Goal: Complete application form

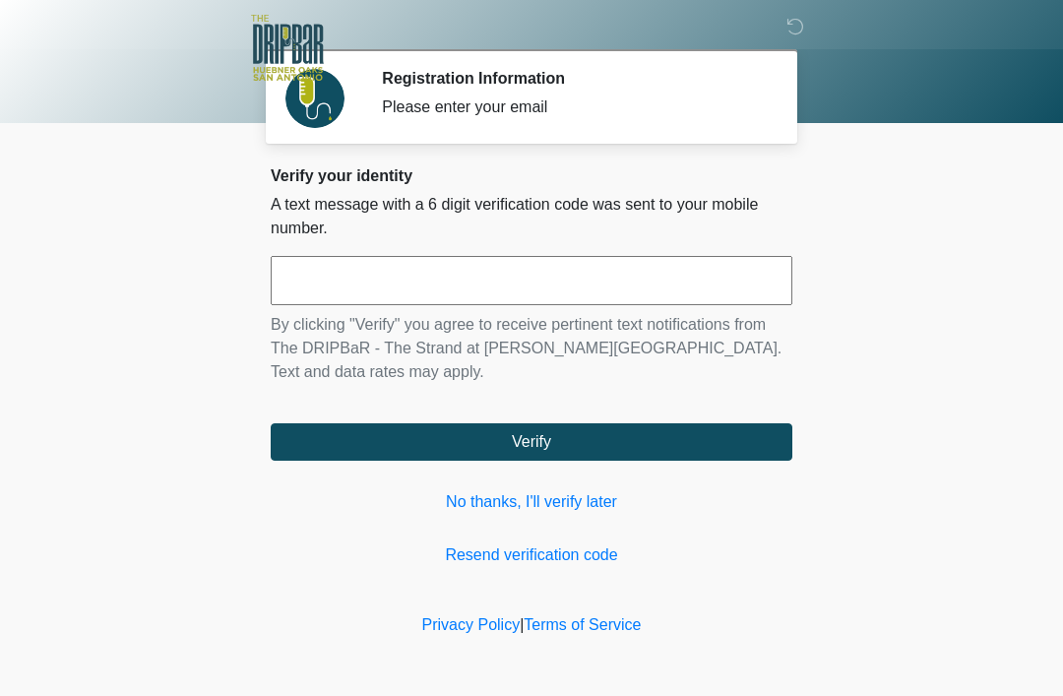
click at [584, 501] on link "No thanks, I'll verify later" at bounding box center [532, 502] width 522 height 24
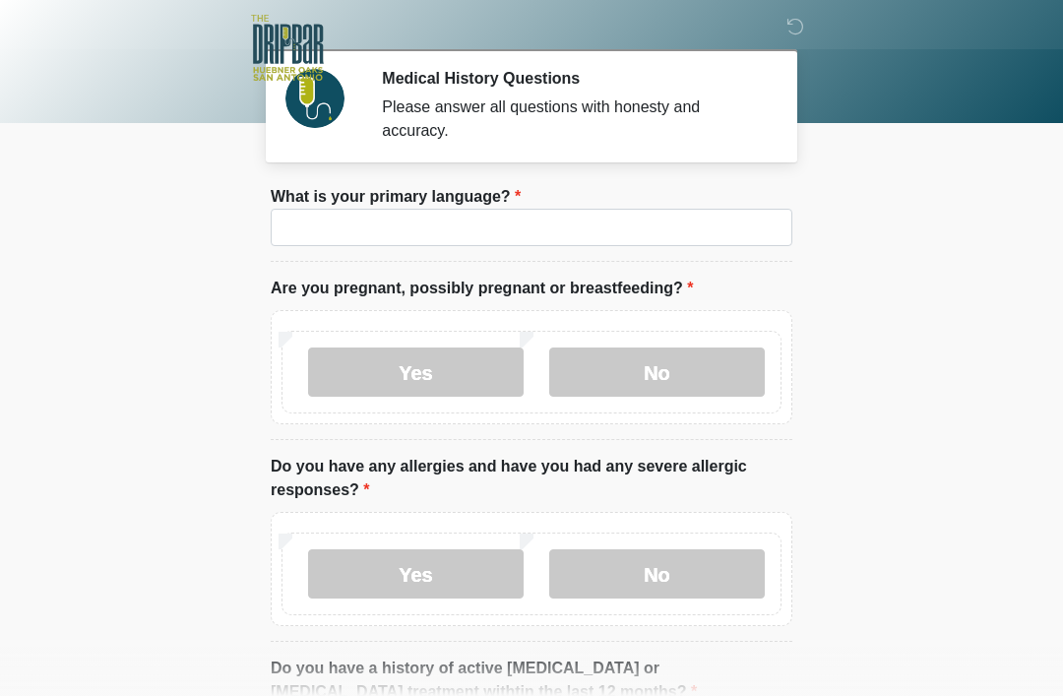
click at [510, 190] on label "What is your primary language?" at bounding box center [396, 197] width 250 height 24
click at [510, 209] on input "What is your primary language?" at bounding box center [532, 227] width 522 height 37
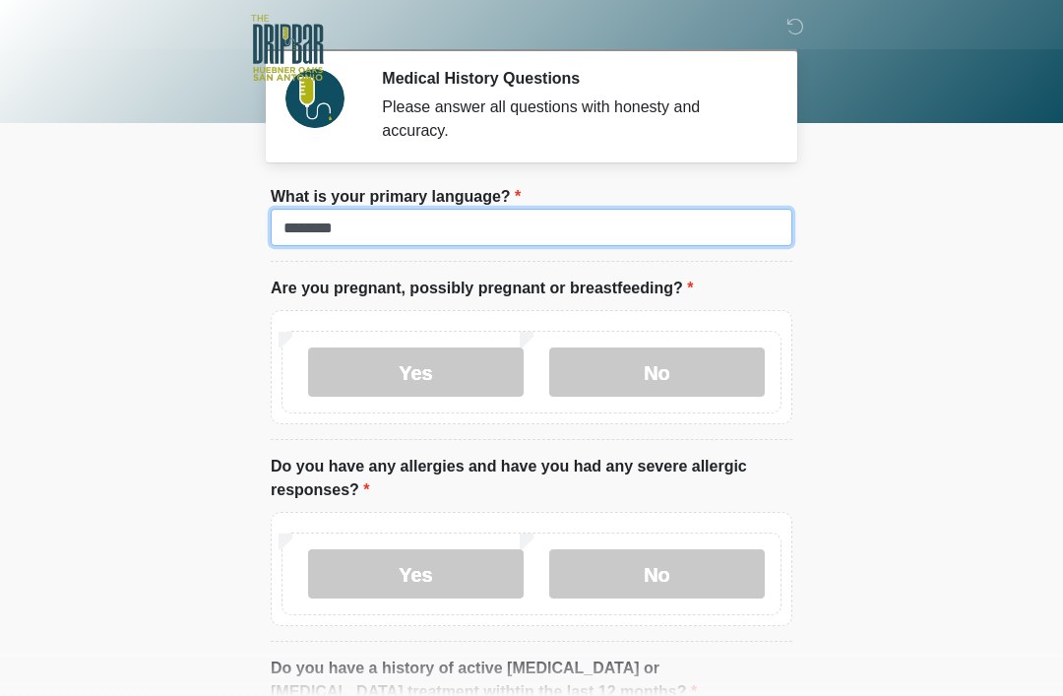
type input "*******"
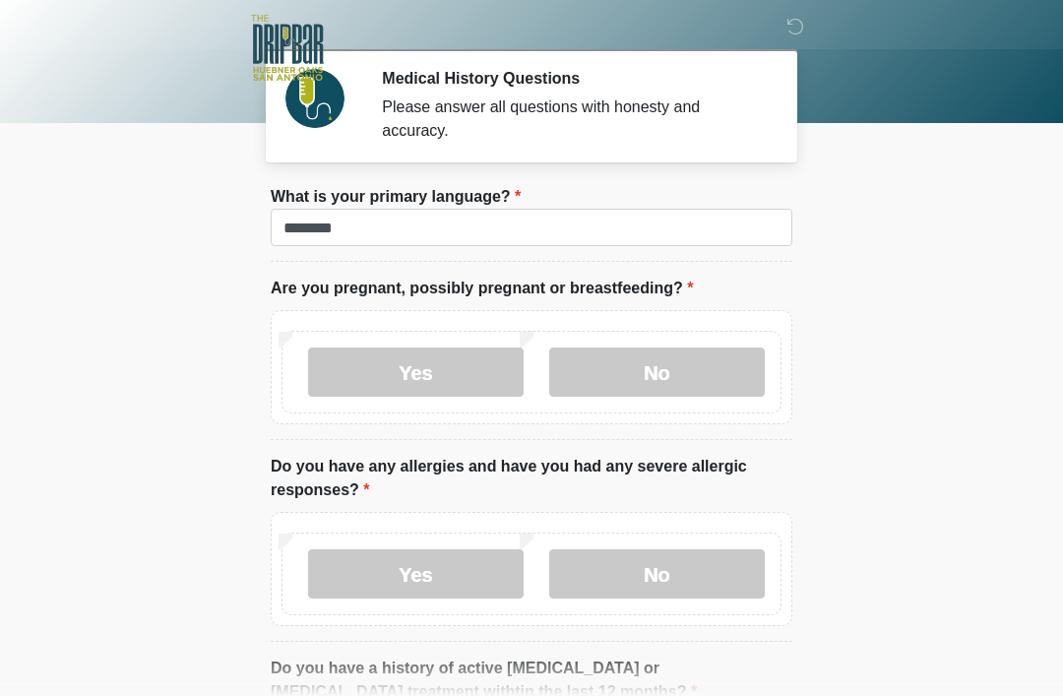
click at [1062, 599] on body "‎ ‎ ‎ ‎ Medical History Questions Please answer all questions with honesty and …" at bounding box center [531, 348] width 1063 height 696
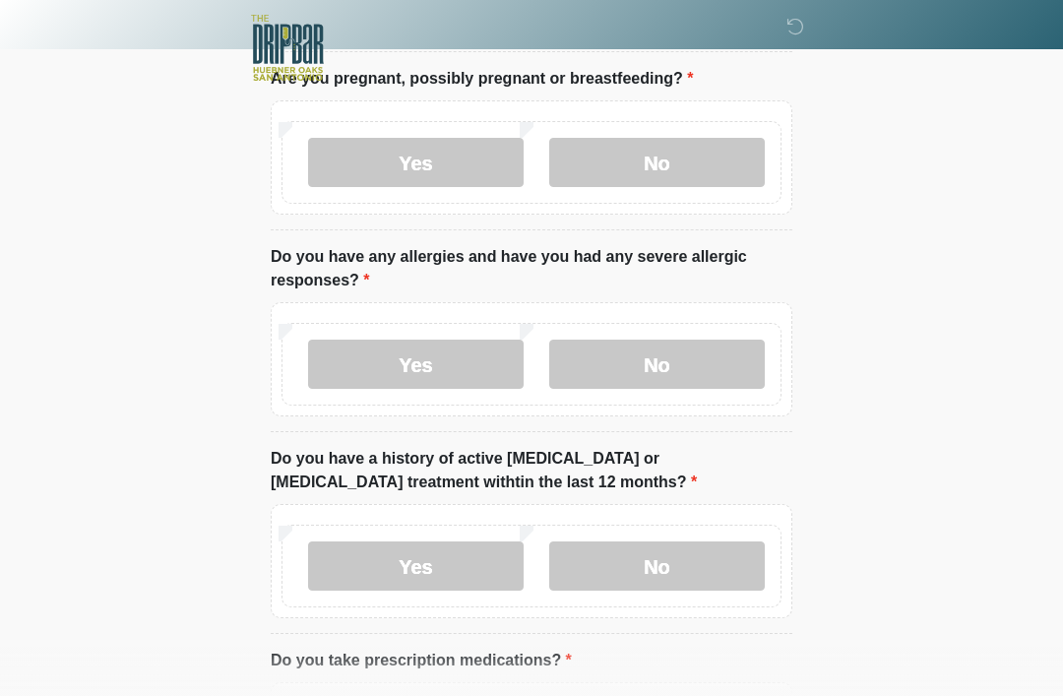
scroll to position [209, 0]
click at [692, 172] on label "No" at bounding box center [657, 163] width 216 height 49
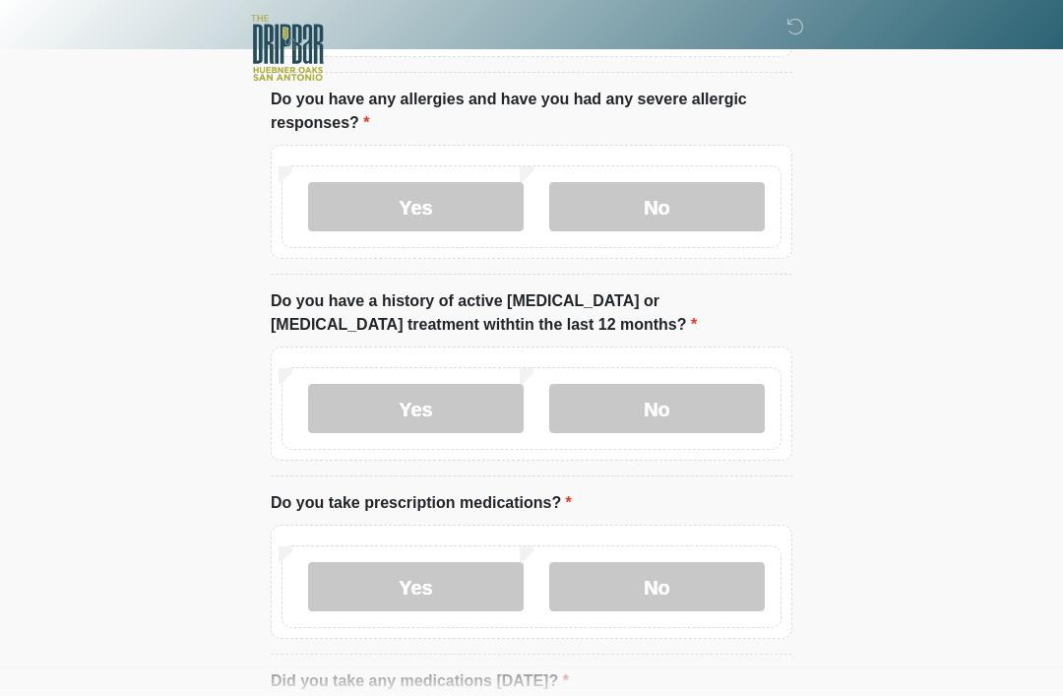
scroll to position [368, 0]
click at [711, 192] on label "No" at bounding box center [657, 205] width 216 height 49
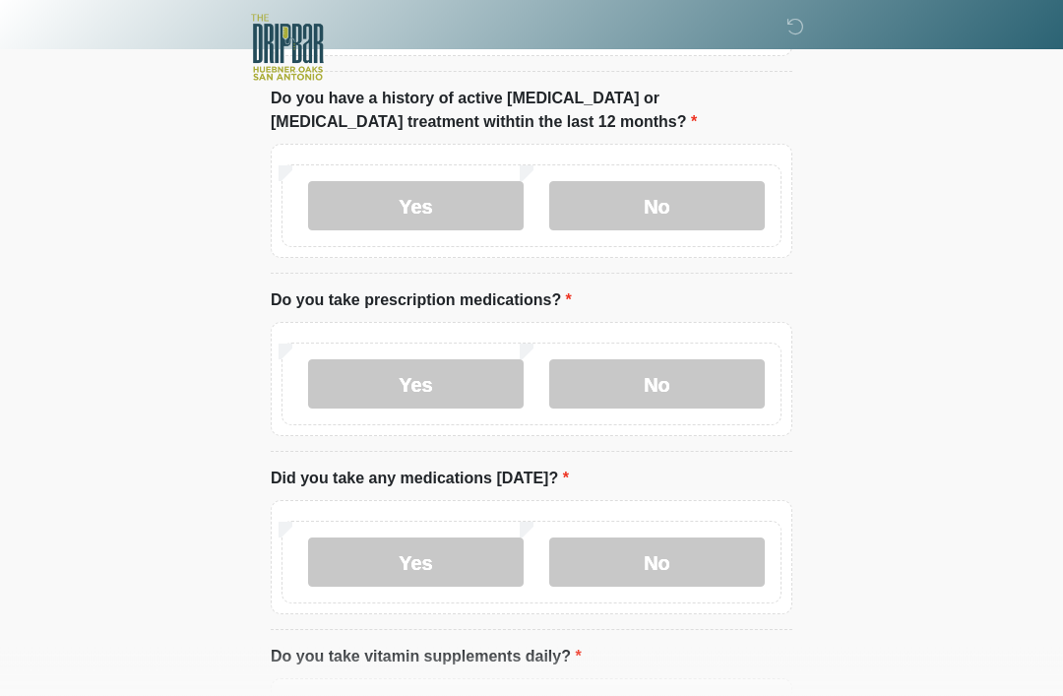
scroll to position [568, 0]
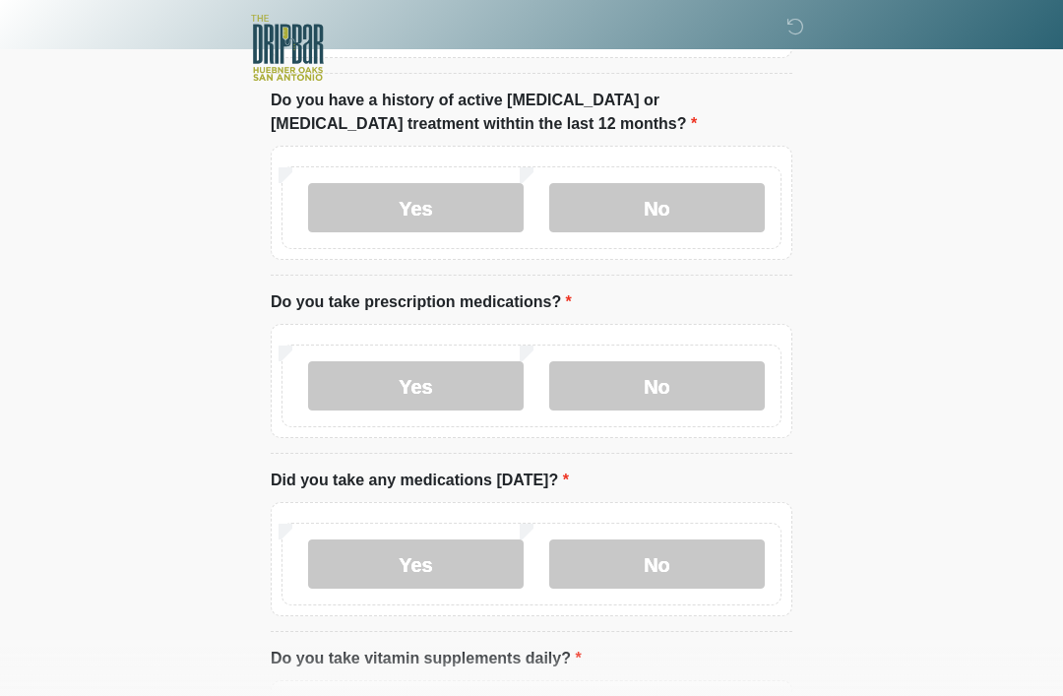
click at [688, 196] on label "No" at bounding box center [657, 207] width 216 height 49
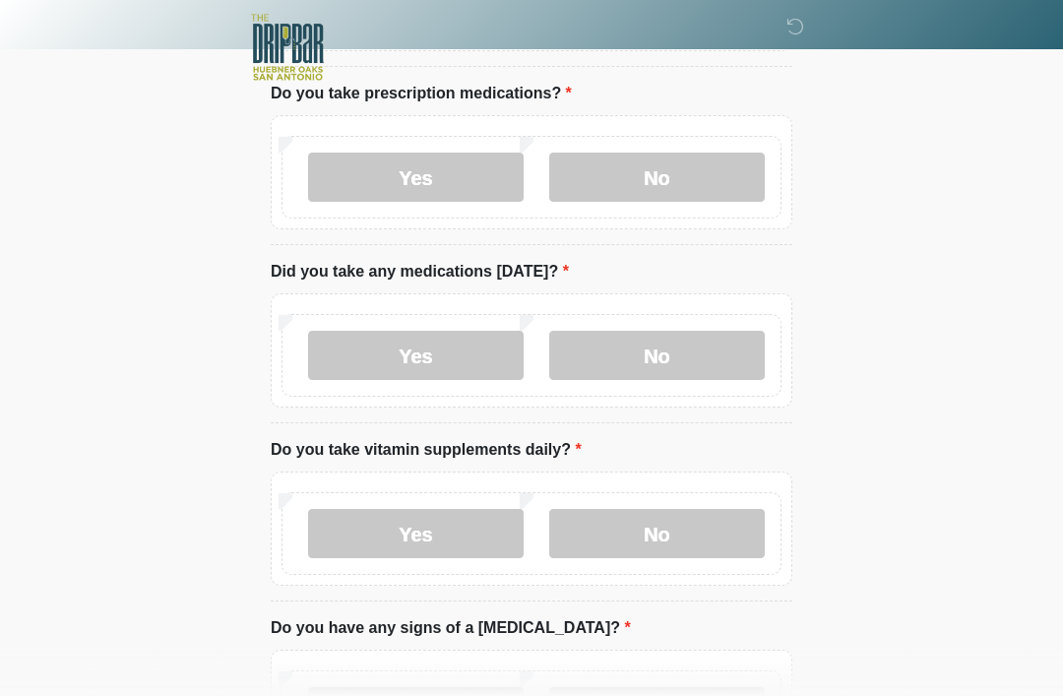
scroll to position [777, 0]
click at [474, 170] on label "Yes" at bounding box center [416, 177] width 216 height 49
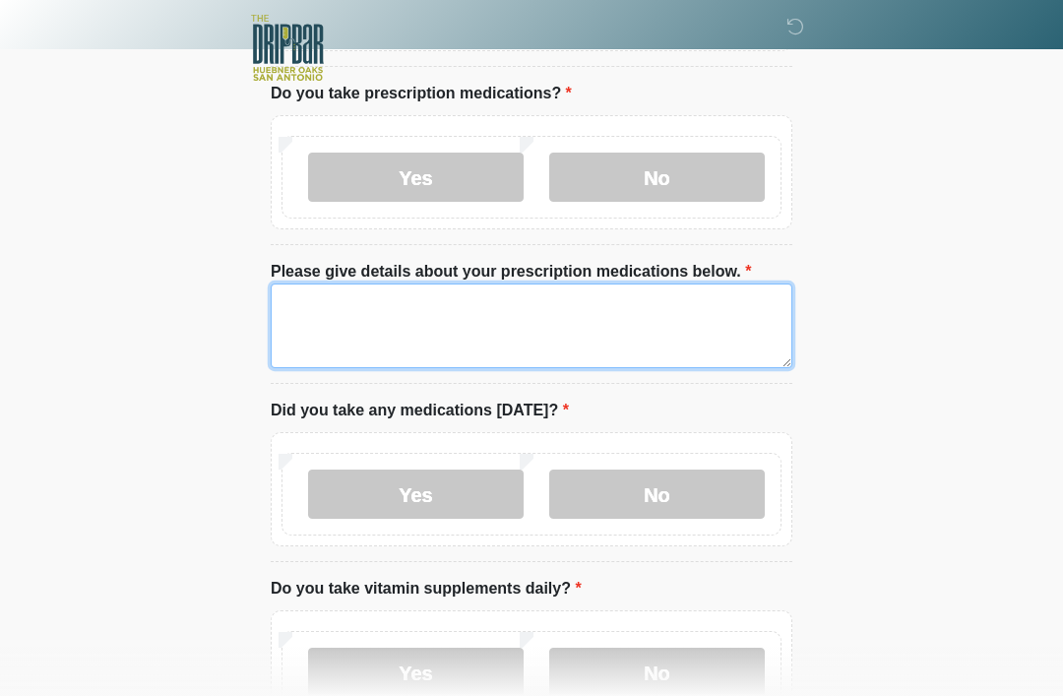
click at [512, 296] on textarea "Please give details about your prescription medications below." at bounding box center [532, 326] width 522 height 85
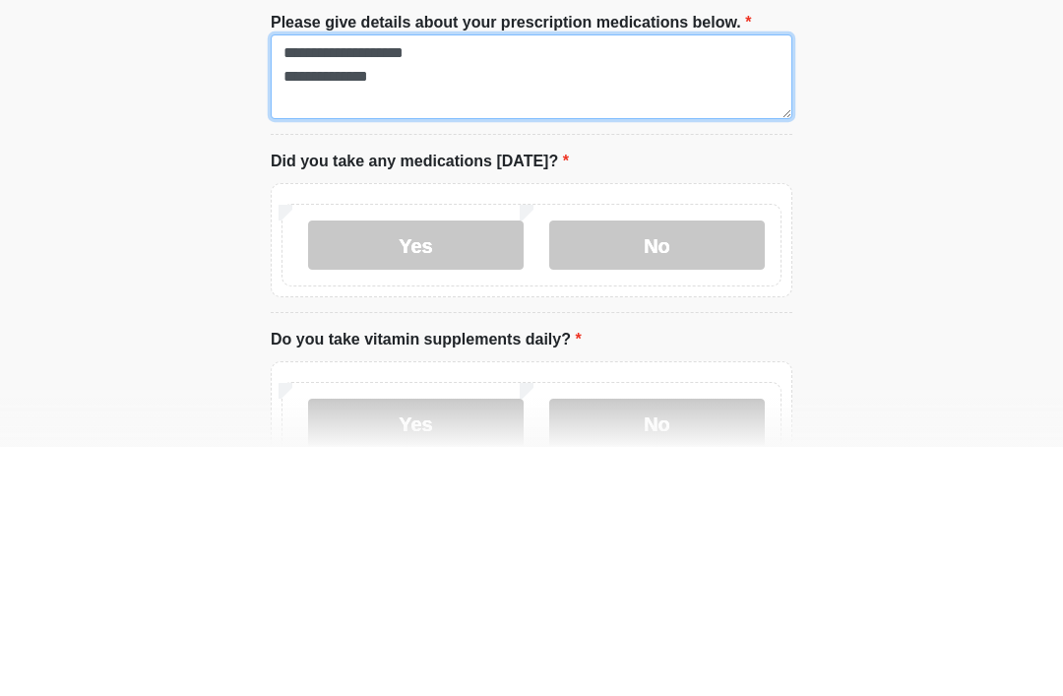
type textarea "**********"
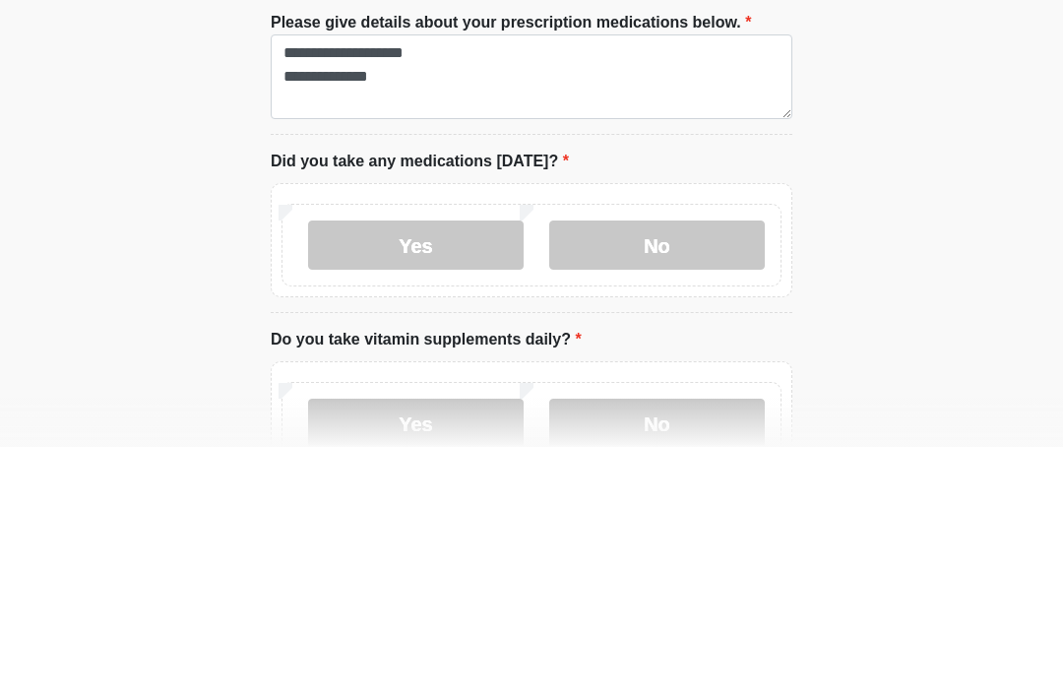
click at [671, 470] on label "No" at bounding box center [657, 494] width 216 height 49
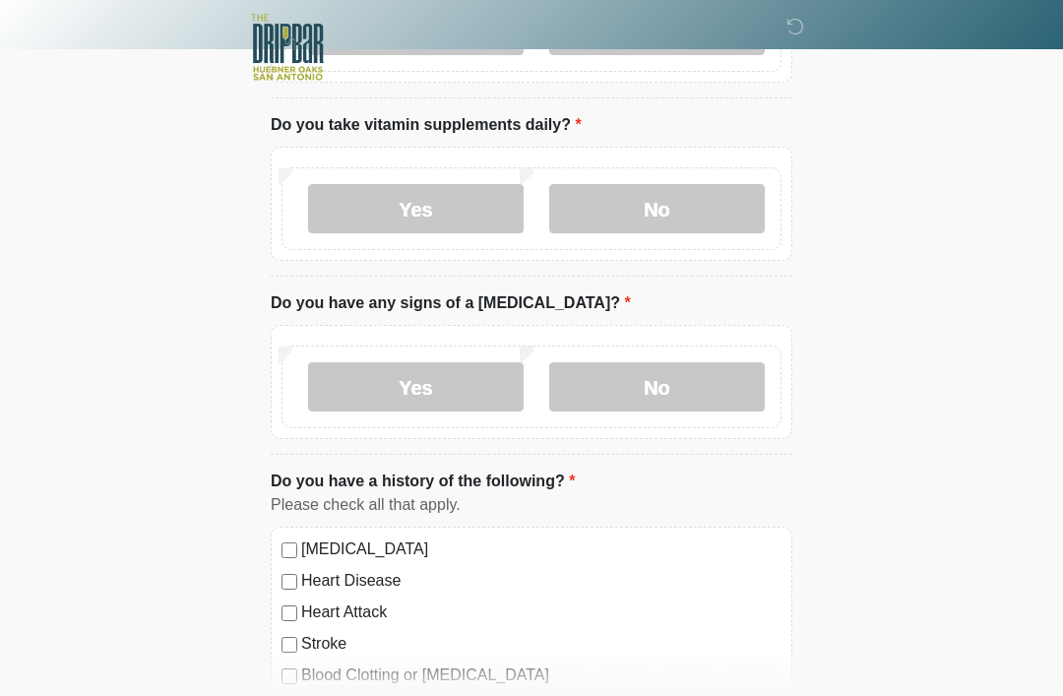
scroll to position [1240, 0]
click at [684, 192] on label "No" at bounding box center [657, 208] width 216 height 49
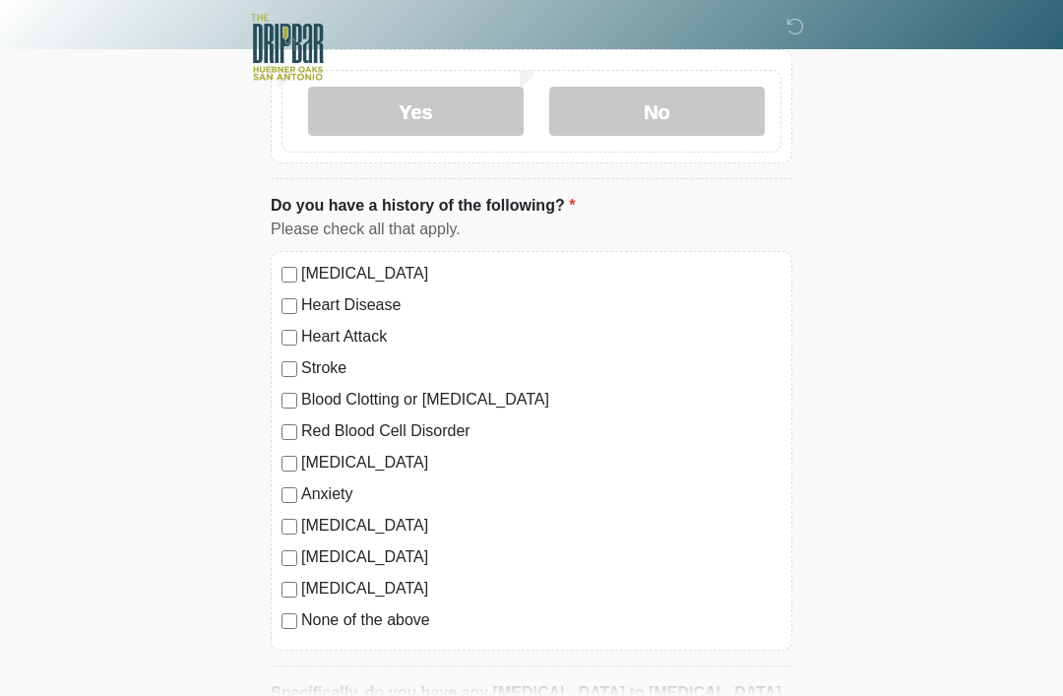
scroll to position [1515, 0]
click at [675, 100] on label "No" at bounding box center [657, 112] width 216 height 49
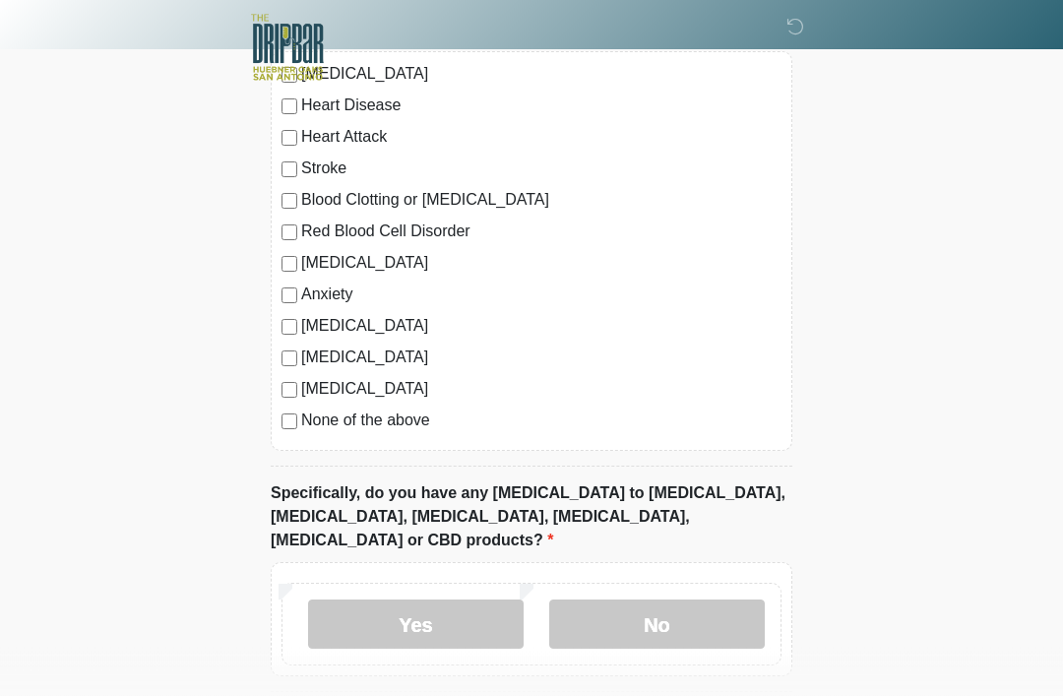
scroll to position [1780, 0]
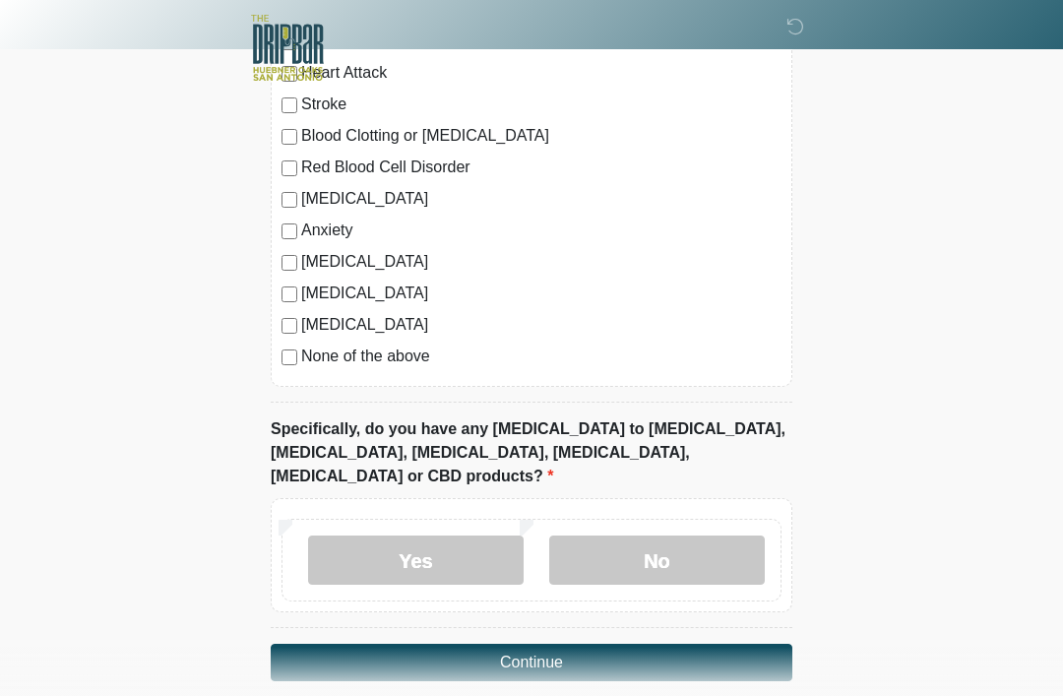
click at [714, 536] on label "No" at bounding box center [657, 560] width 216 height 49
click at [714, 644] on button "Continue" at bounding box center [532, 662] width 522 height 37
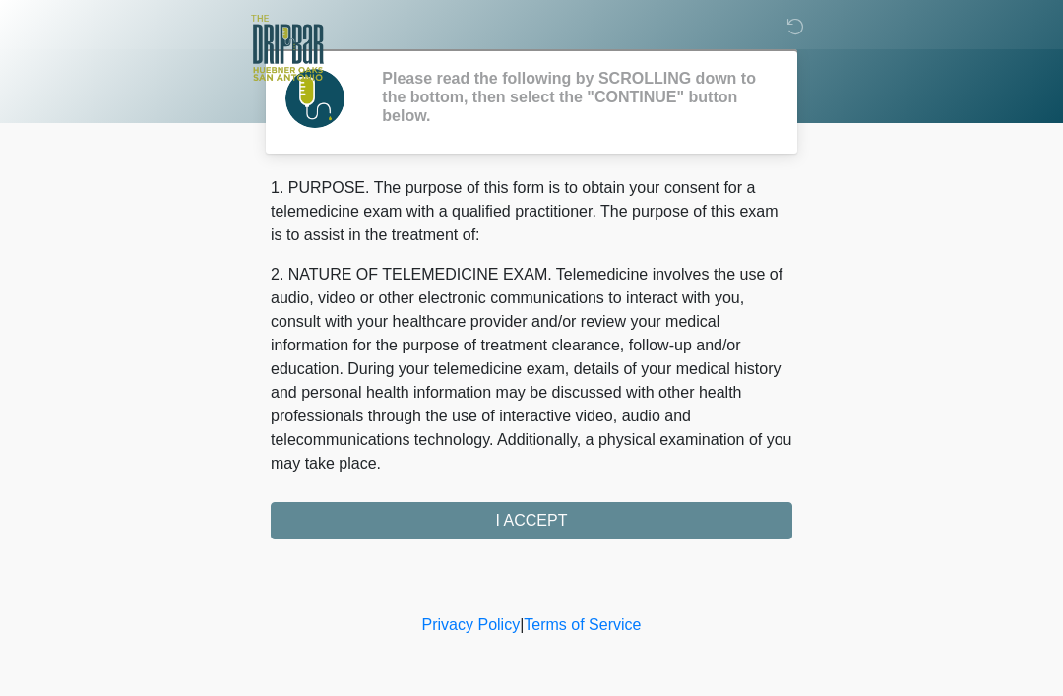
scroll to position [0, 0]
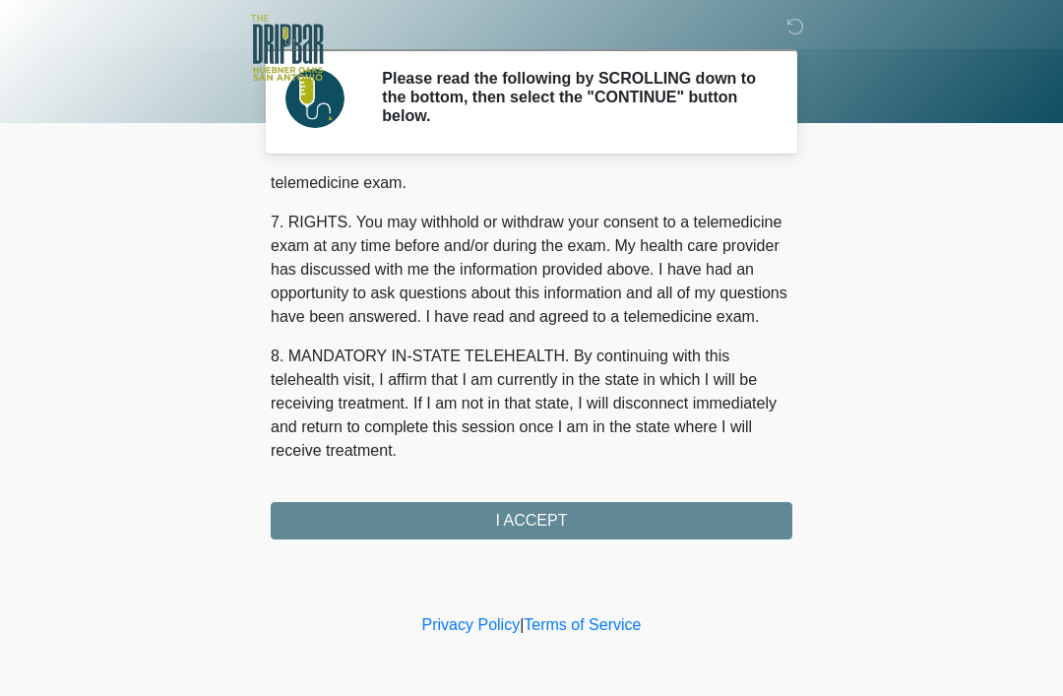
click at [685, 512] on div "1. PURPOSE. The purpose of this form is to obtain your consent for a telemedici…" at bounding box center [532, 357] width 522 height 363
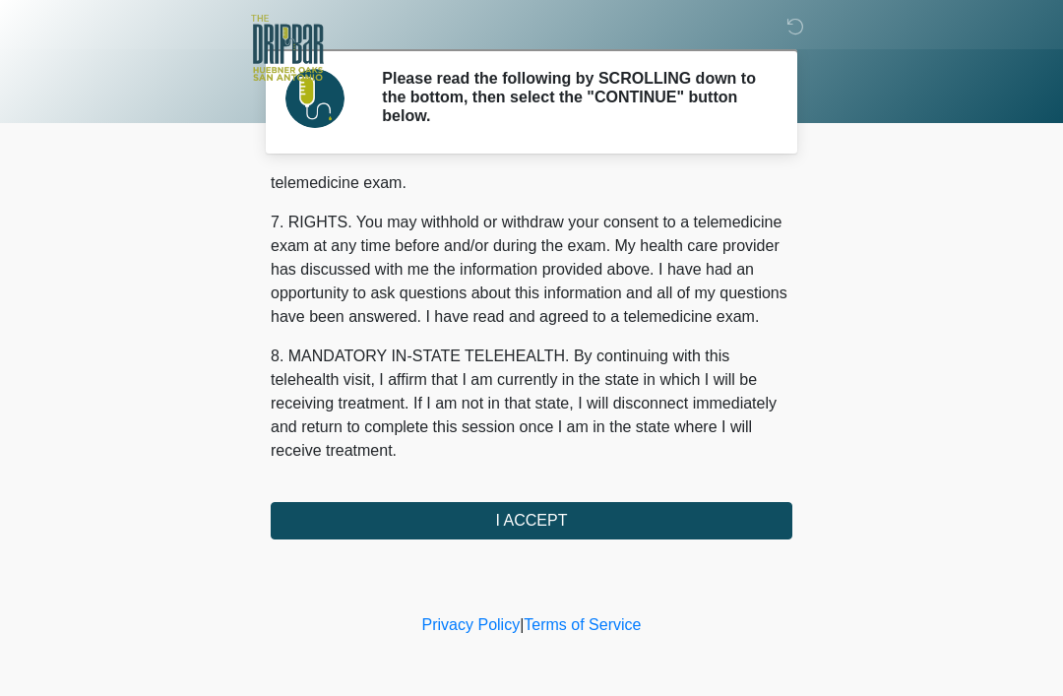
click at [600, 507] on button "I ACCEPT" at bounding box center [532, 520] width 522 height 37
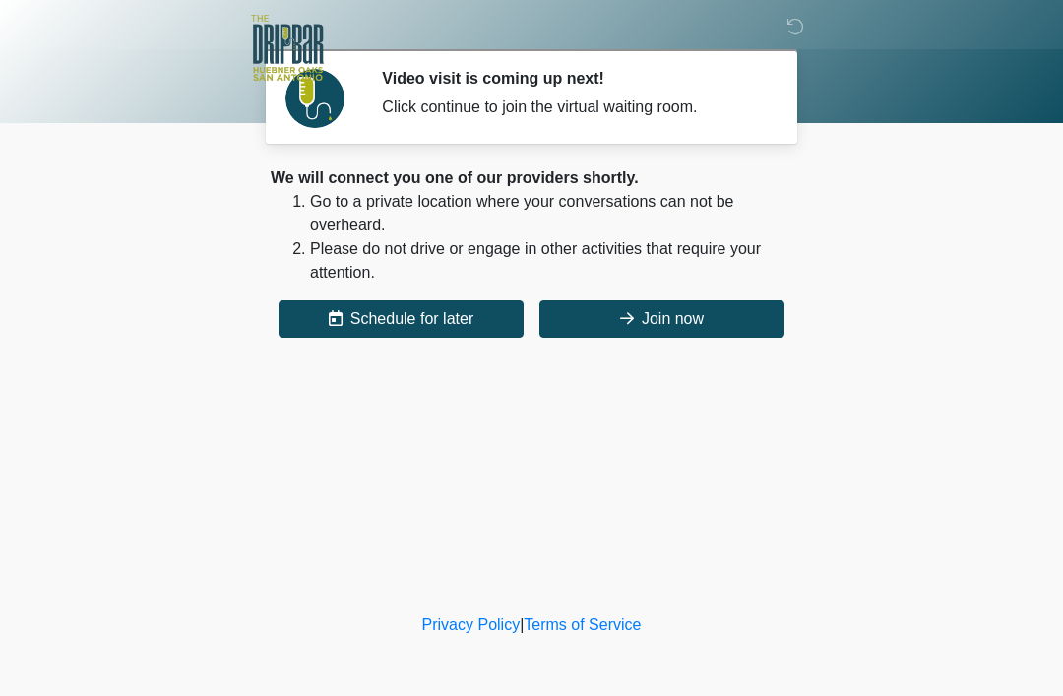
click at [727, 316] on button "Join now" at bounding box center [661, 318] width 245 height 37
